Goal: Information Seeking & Learning: Learn about a topic

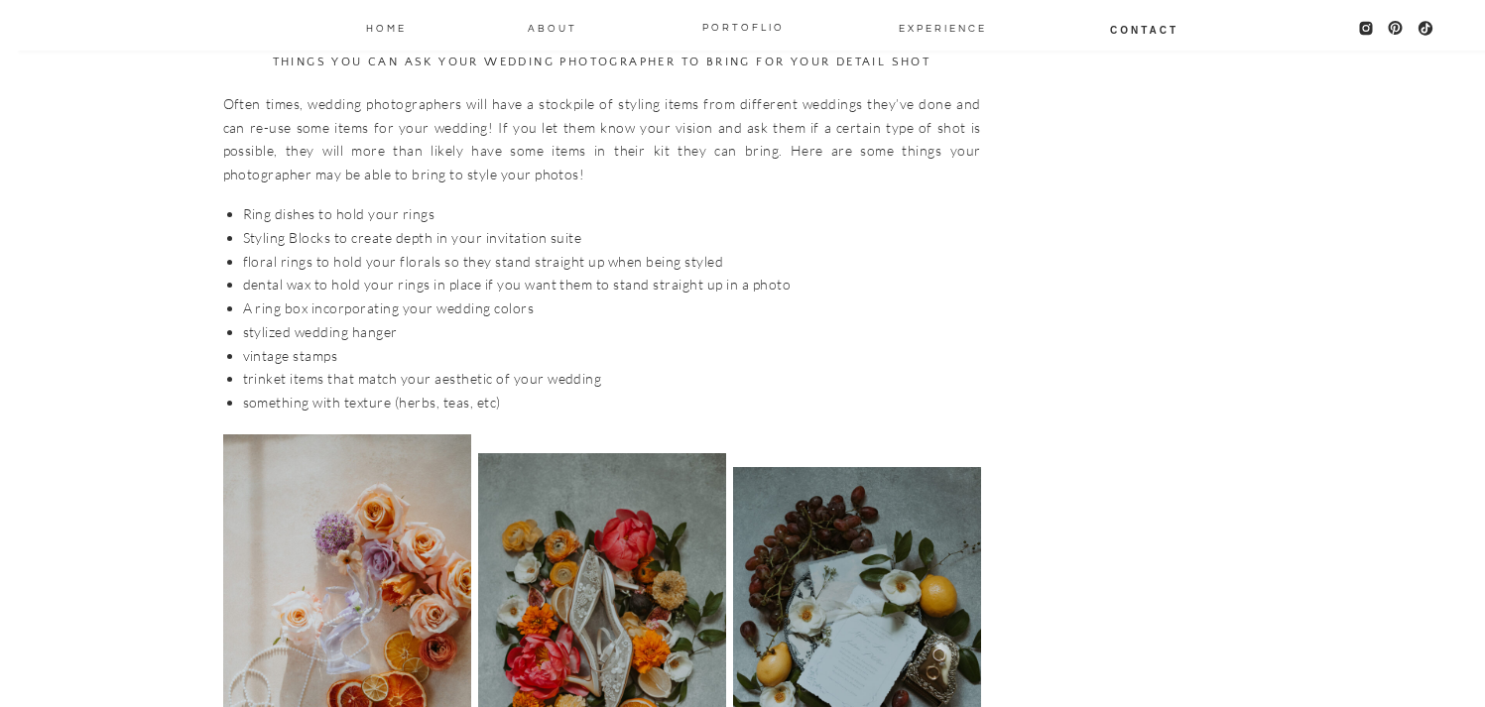
scroll to position [3812, 0]
drag, startPoint x: 238, startPoint y: 216, endPoint x: 328, endPoint y: 223, distance: 90.5
copy li "Styling Blocks"
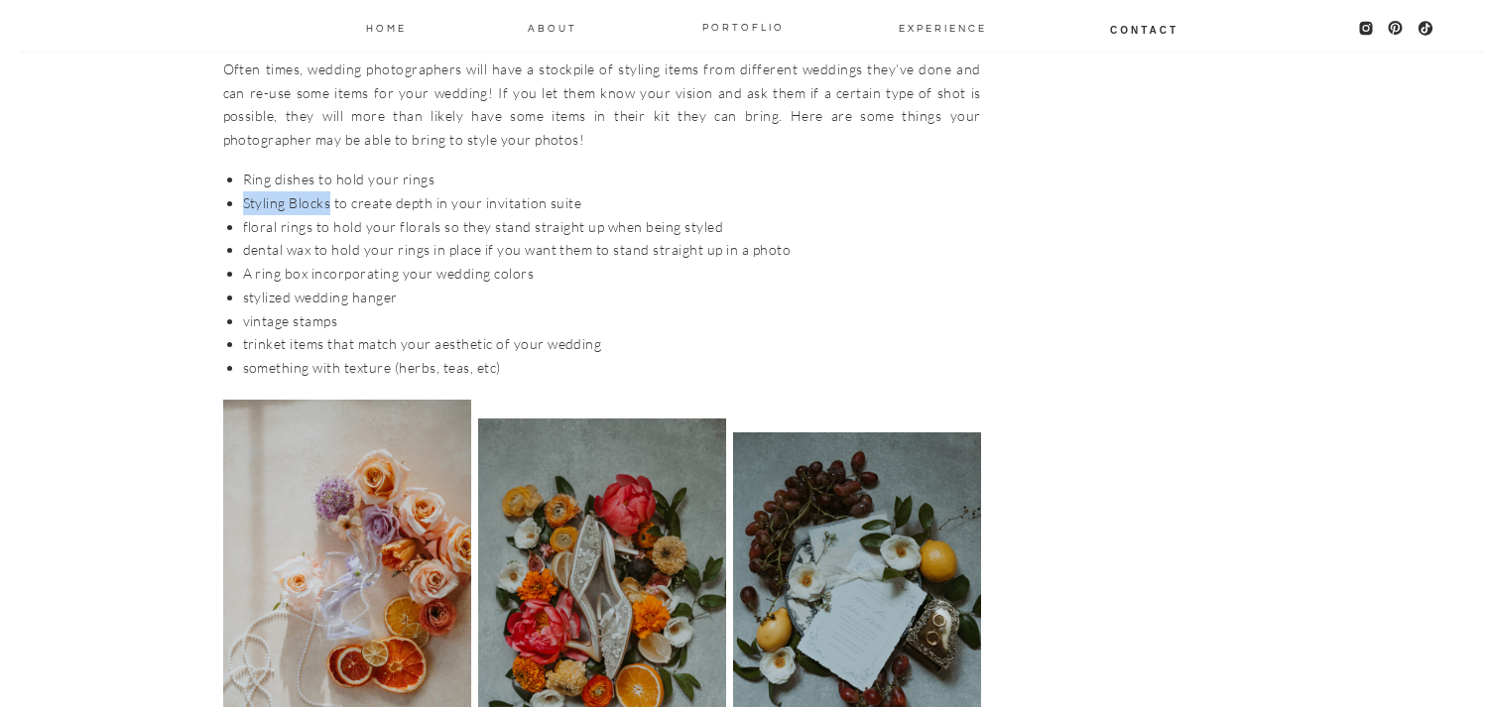
scroll to position [3848, 0]
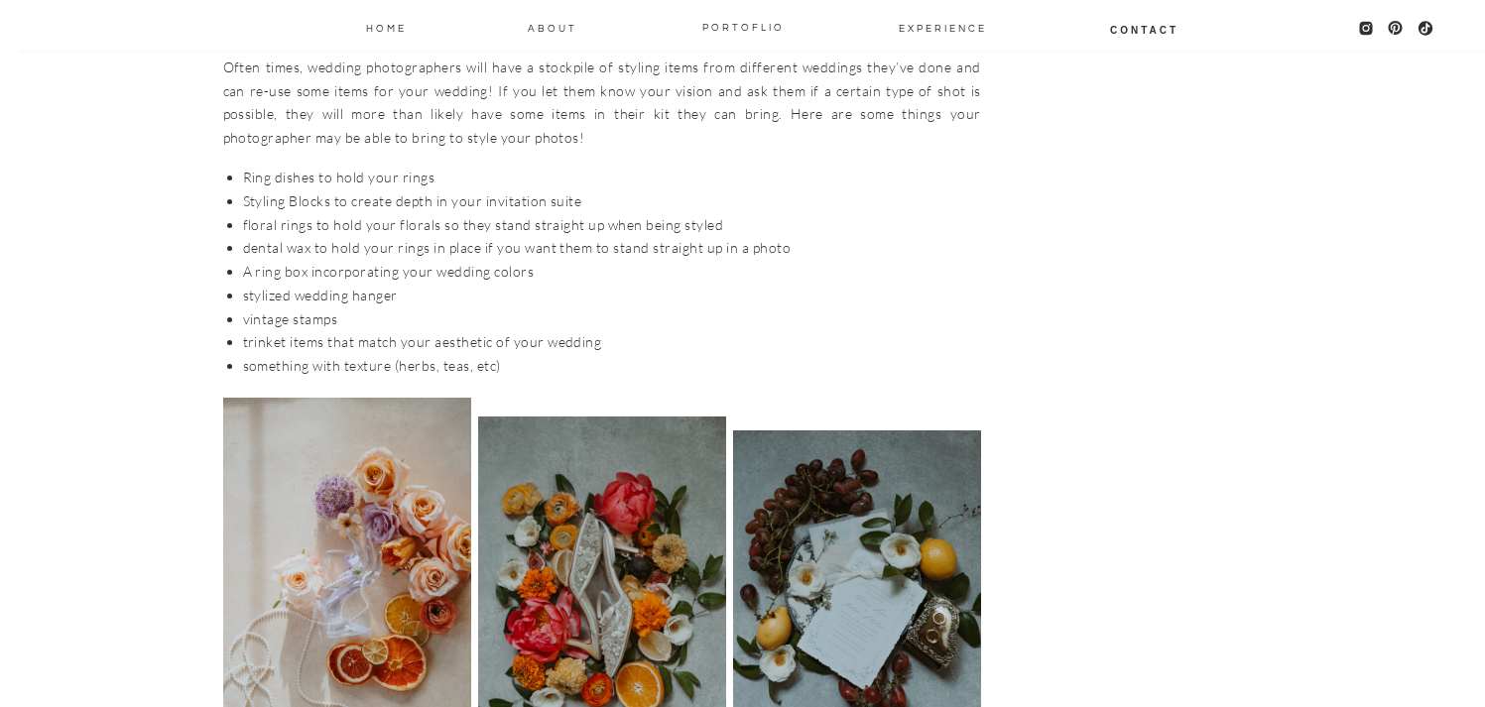
click at [362, 236] on li "dental wax to hold your rings in place if you want them to stand straight up in…" at bounding box center [612, 248] width 738 height 24
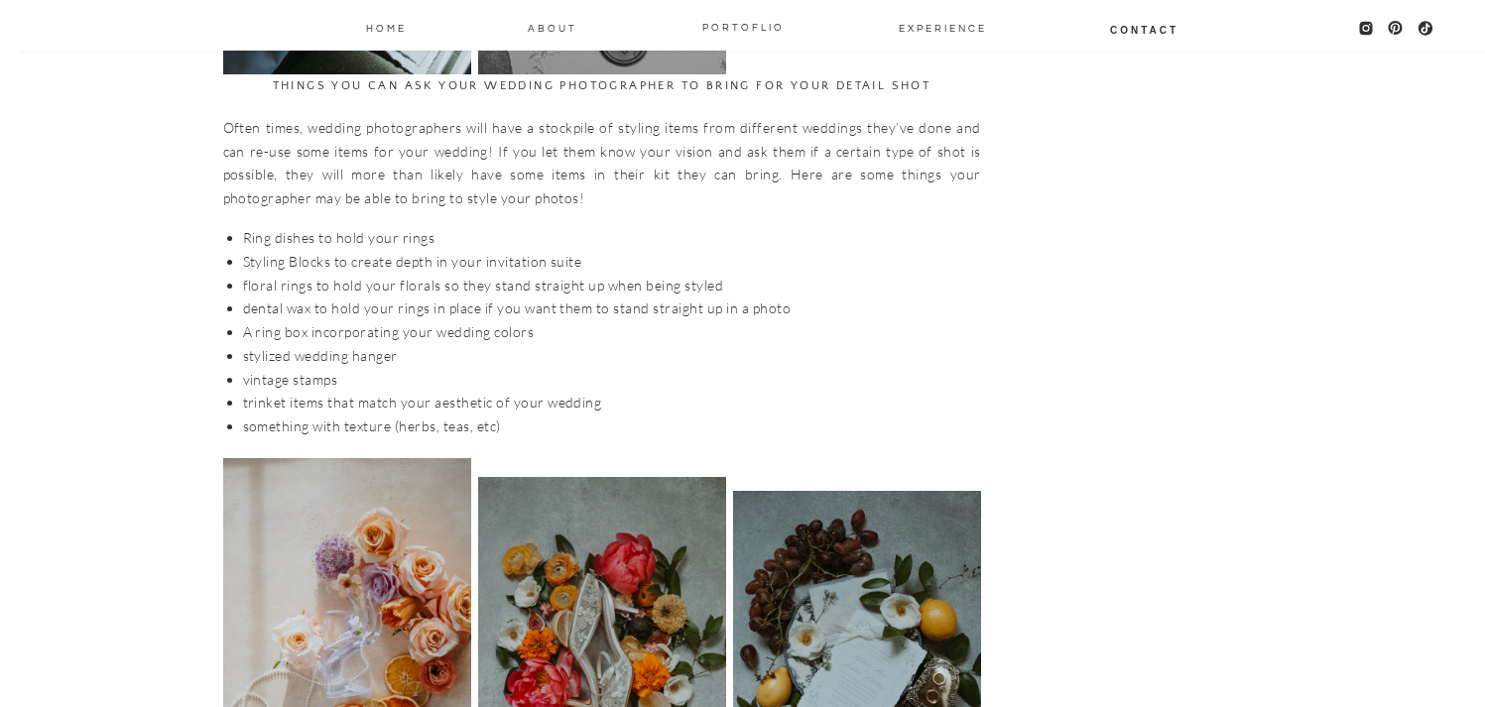
scroll to position [3791, 0]
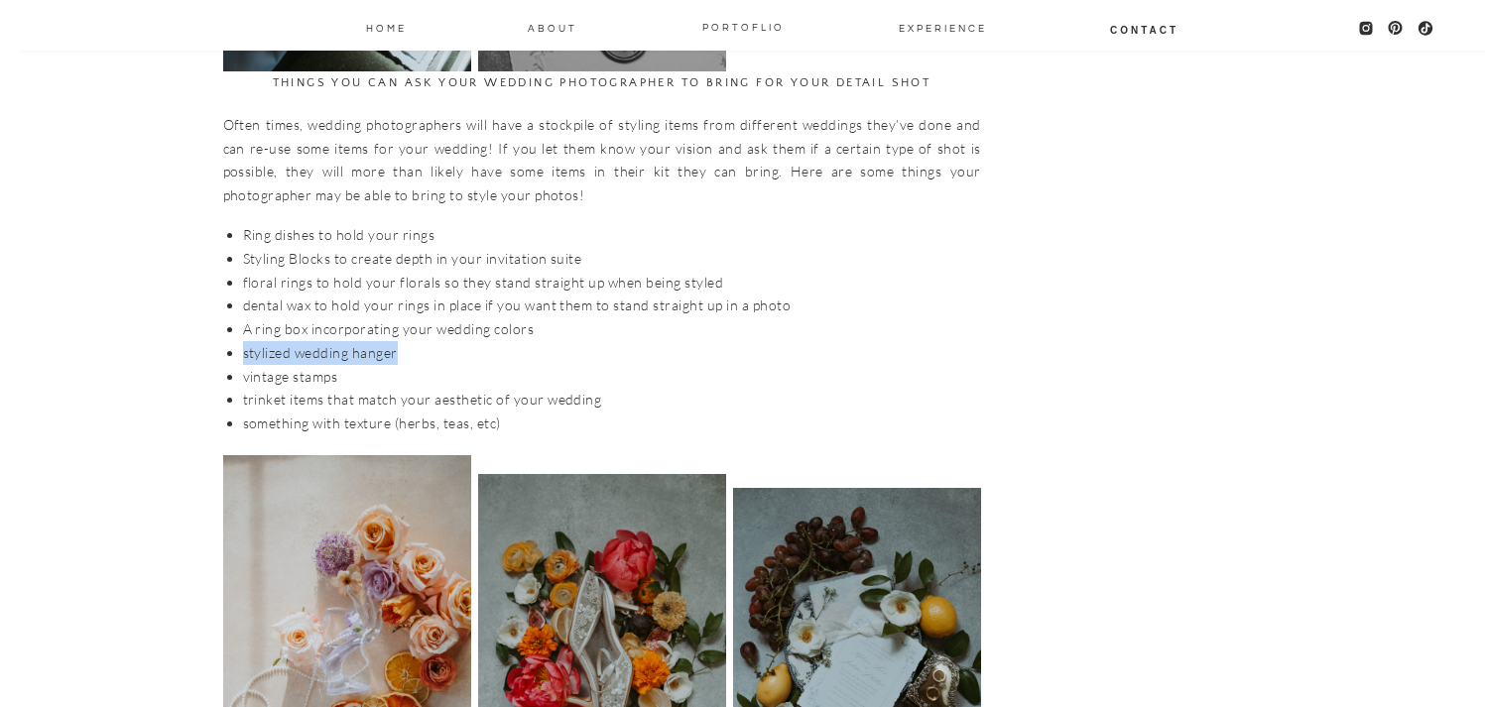
drag, startPoint x: 242, startPoint y: 329, endPoint x: 414, endPoint y: 336, distance: 171.8
click at [414, 341] on li "stylized wedding hanger" at bounding box center [612, 353] width 738 height 24
click at [395, 341] on li "stylized wedding hanger" at bounding box center [612, 353] width 738 height 24
click at [359, 341] on li "stylized wedding hanger" at bounding box center [612, 353] width 738 height 24
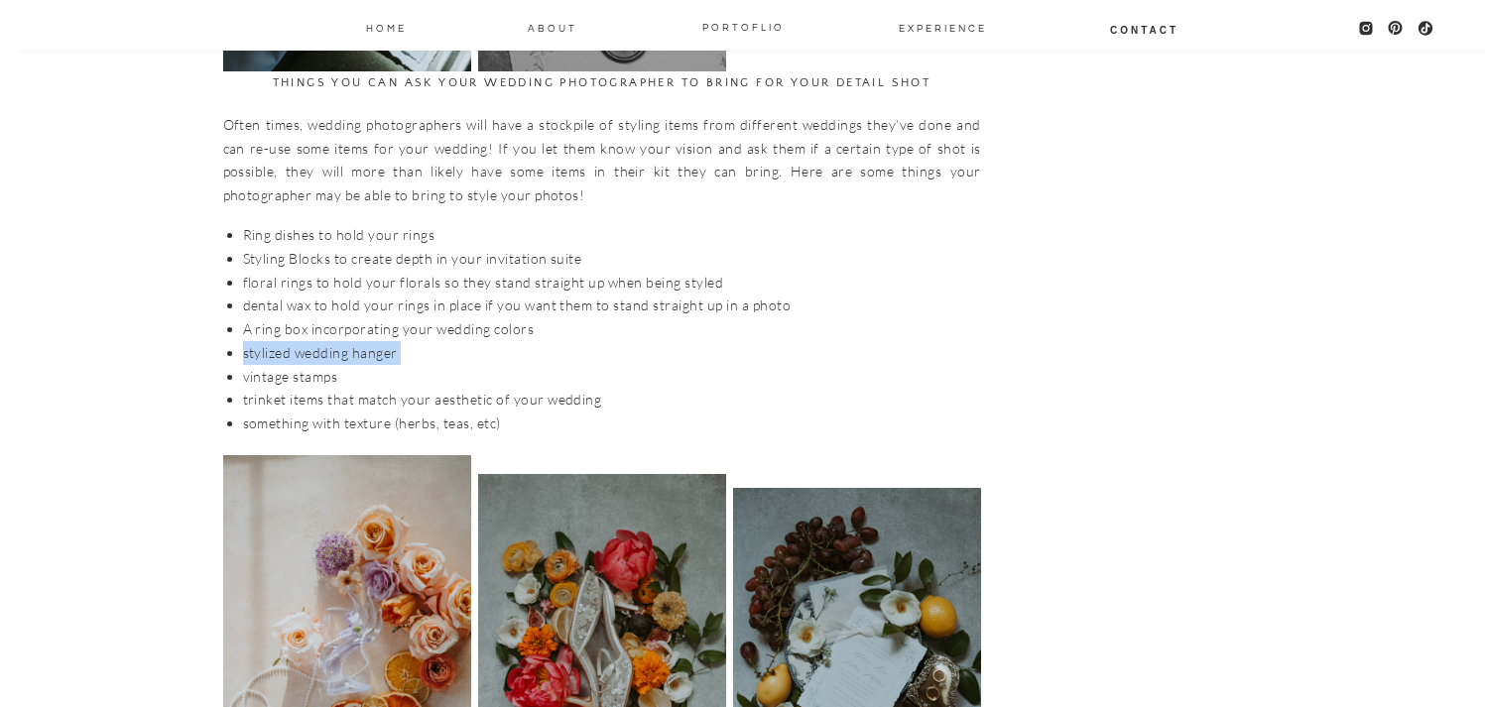
click at [359, 341] on li "stylized wedding hanger" at bounding box center [612, 353] width 738 height 24
copy ul "stylized wedding hanger"
click at [830, 271] on li "floral rings to hold your florals so they stand straight up when being styled" at bounding box center [612, 283] width 738 height 24
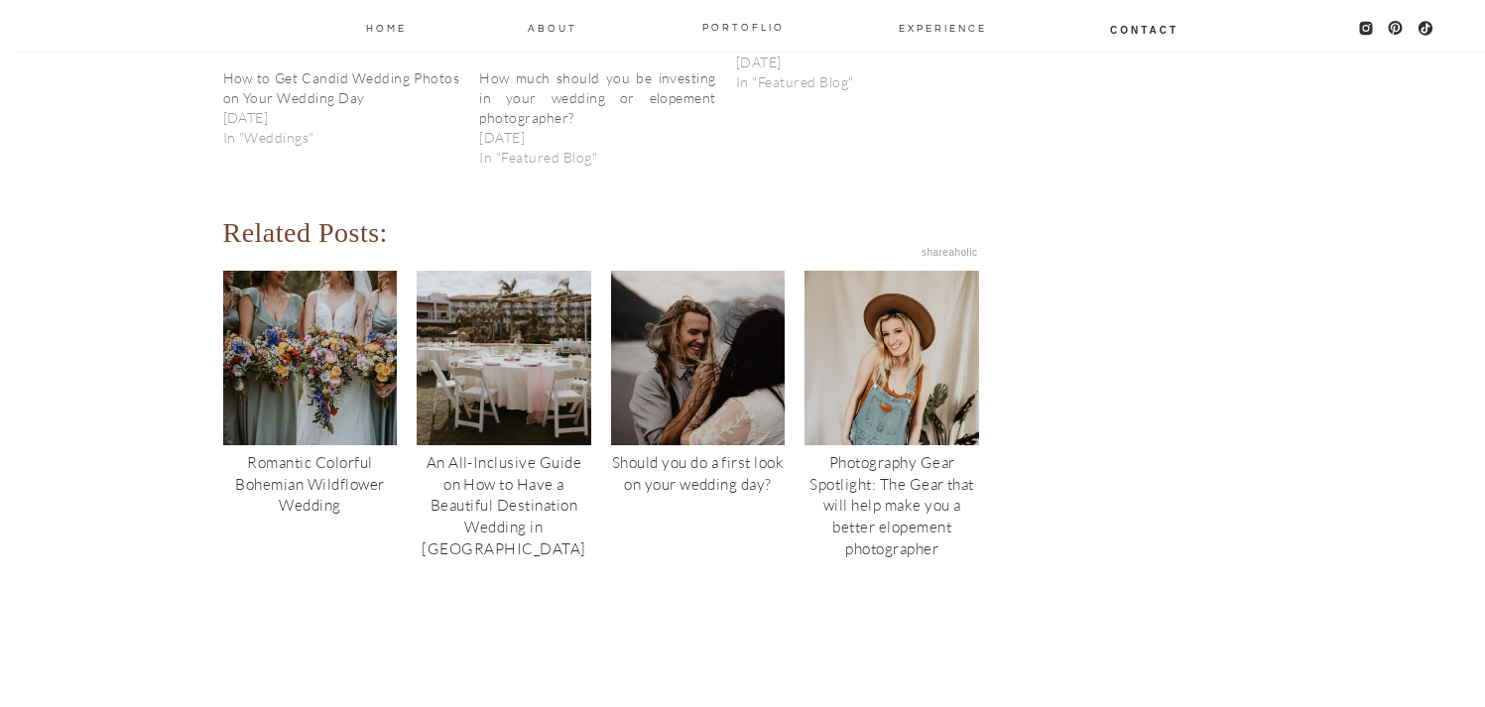
scroll to position [8240, 0]
